Goal: Transaction & Acquisition: Purchase product/service

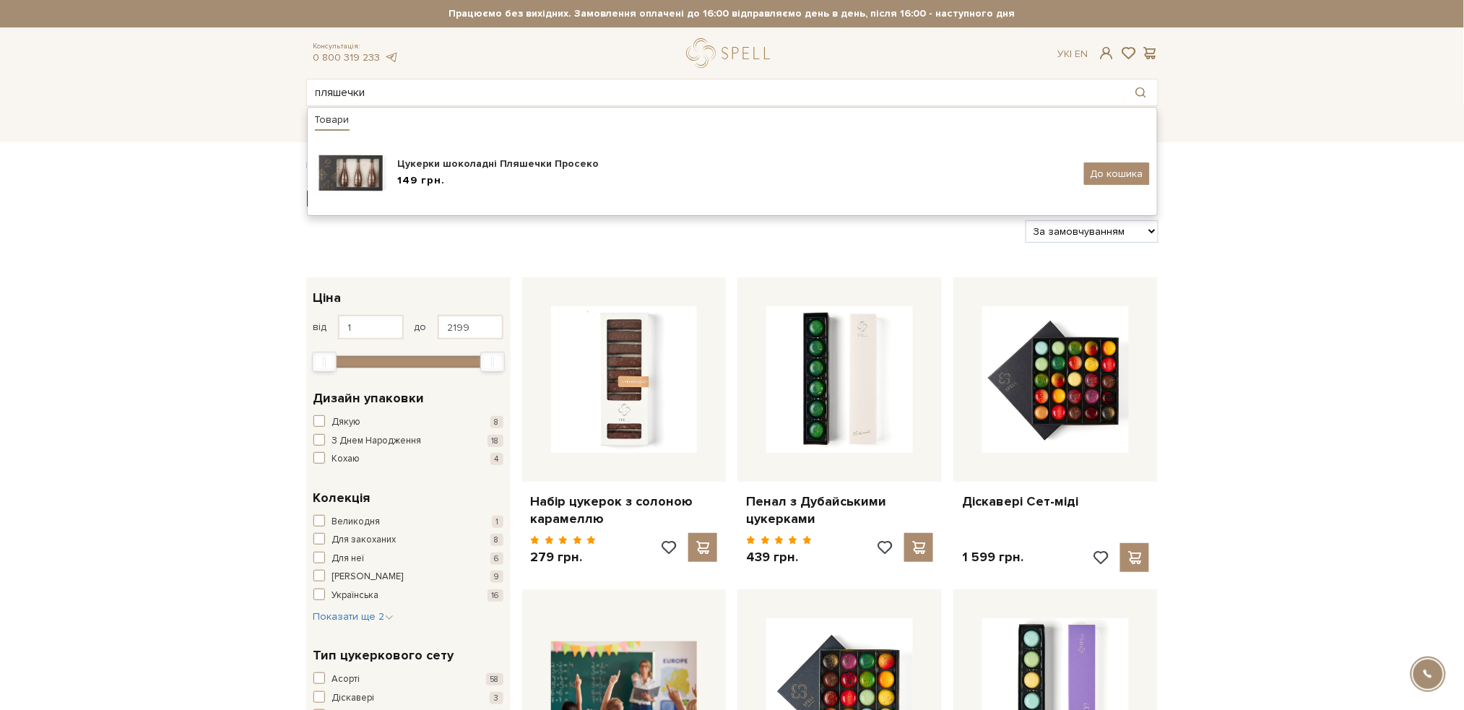
type input "пляшечки"
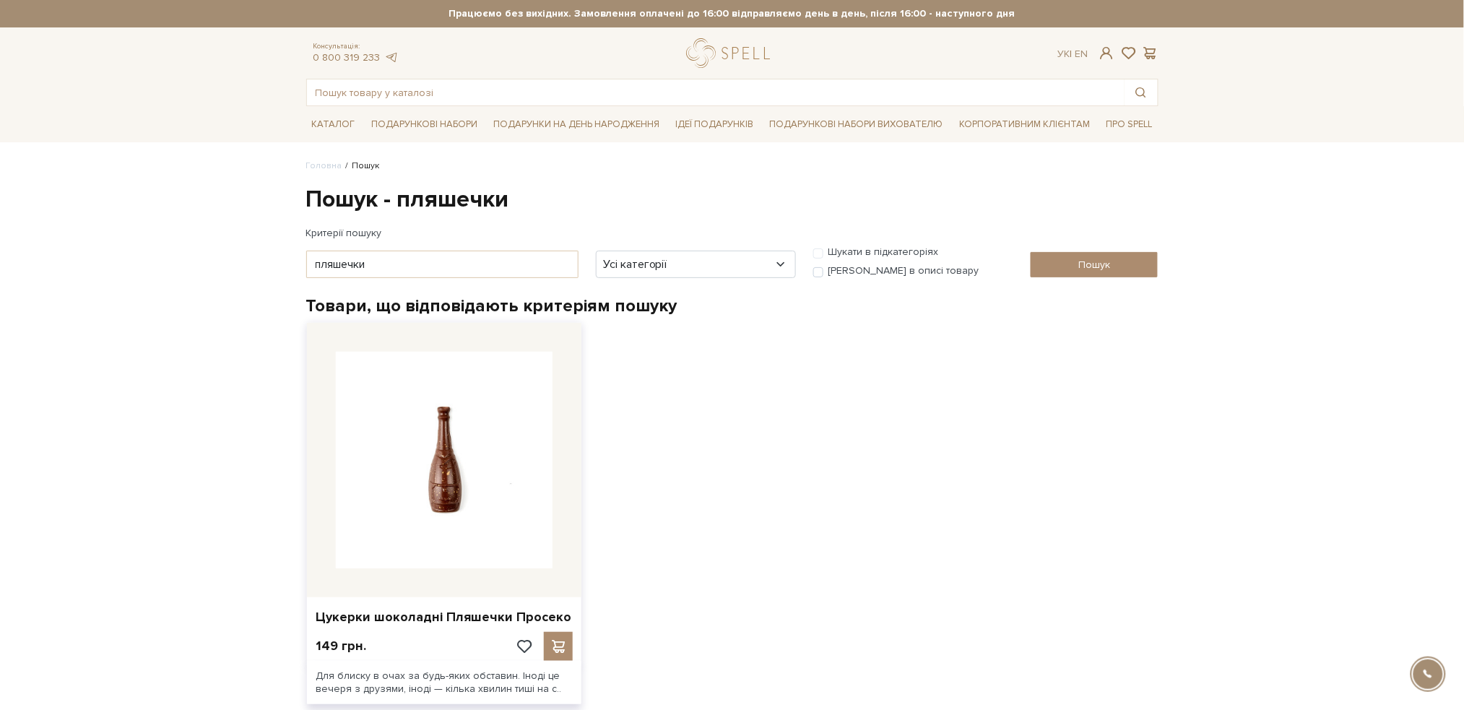
click at [435, 493] on img at bounding box center [444, 460] width 217 height 217
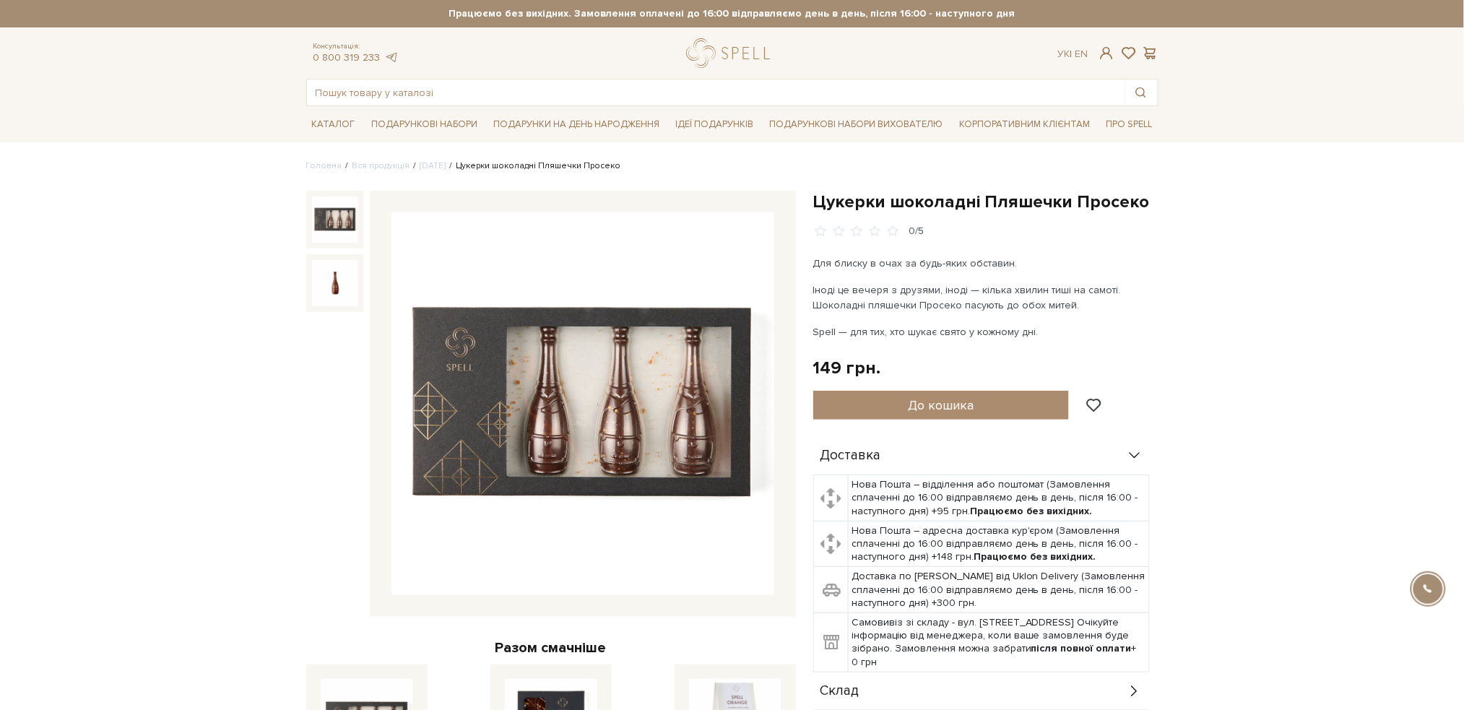
click at [595, 388] on img at bounding box center [582, 403] width 383 height 383
